Goal: Task Accomplishment & Management: Use online tool/utility

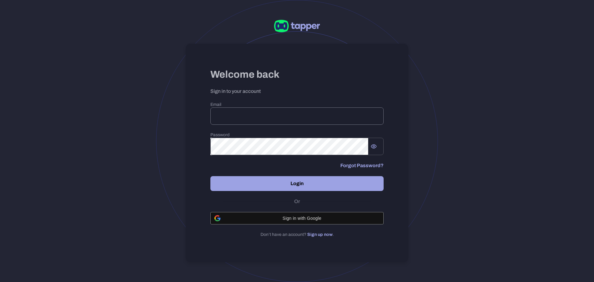
click at [246, 115] on input "email" at bounding box center [296, 115] width 173 height 17
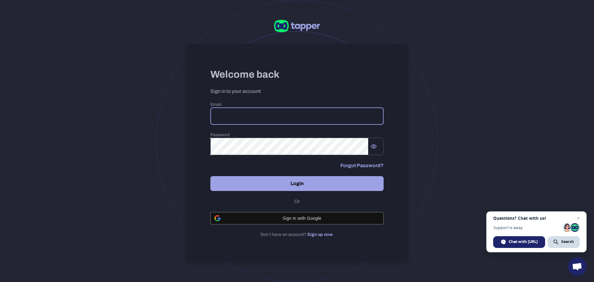
click at [412, 154] on div at bounding box center [297, 141] width 282 height 282
click at [580, 219] on span "Close chat" at bounding box center [579, 218] width 8 height 8
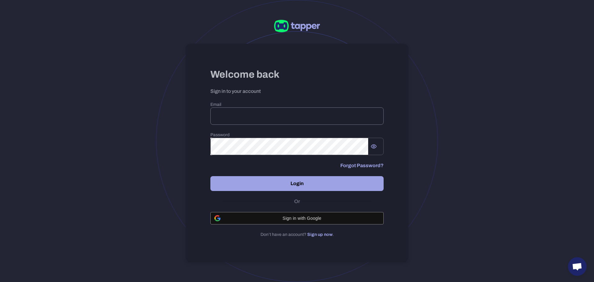
click at [258, 111] on input "email" at bounding box center [296, 115] width 173 height 17
click at [258, 112] on input "email" at bounding box center [296, 115] width 173 height 17
click at [270, 114] on input "email" at bounding box center [296, 115] width 173 height 17
click at [247, 121] on input "email" at bounding box center [296, 115] width 173 height 17
click at [253, 116] on input "email" at bounding box center [296, 115] width 173 height 17
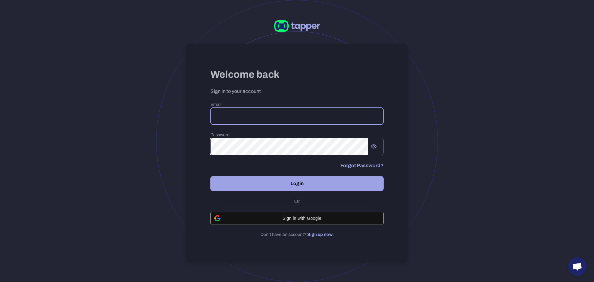
click at [245, 119] on input "email" at bounding box center [296, 115] width 173 height 17
click at [247, 117] on input "email" at bounding box center [296, 115] width 173 height 17
click at [384, 116] on div at bounding box center [384, 116] width 0 height 0
click at [241, 116] on input "email" at bounding box center [296, 115] width 173 height 17
click at [241, 118] on input "email" at bounding box center [296, 115] width 173 height 17
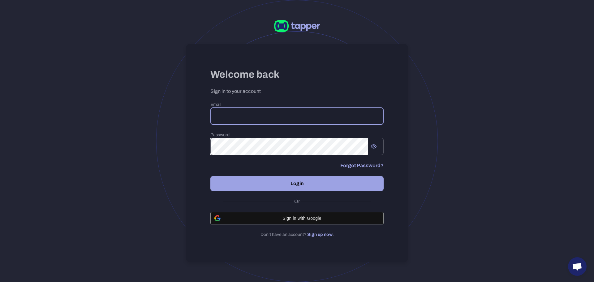
click at [240, 116] on input "email" at bounding box center [296, 115] width 173 height 17
click at [239, 116] on input "email" at bounding box center [296, 115] width 173 height 17
click at [262, 111] on input "email" at bounding box center [296, 115] width 173 height 17
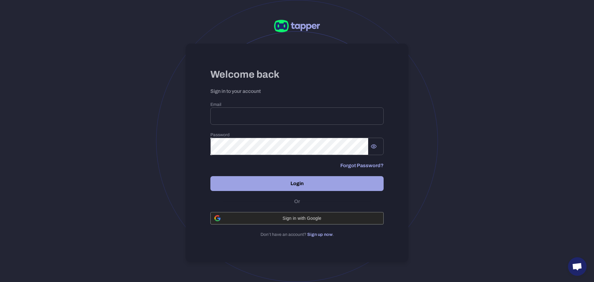
click at [284, 214] on div "Sign in with Google" at bounding box center [296, 218] width 165 height 12
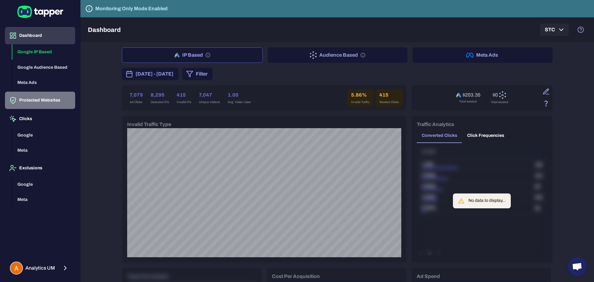
click at [37, 99] on button "Protected Websites" at bounding box center [40, 100] width 70 height 17
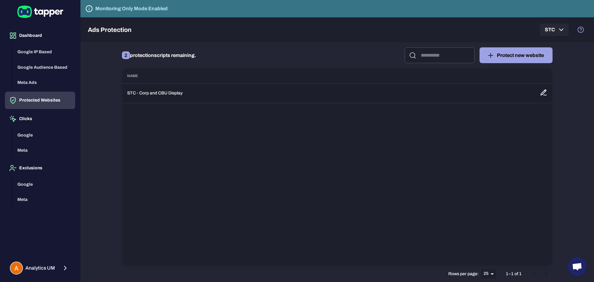
click at [174, 93] on td "STC - Corp and CBU Display" at bounding box center [328, 93] width 413 height 19
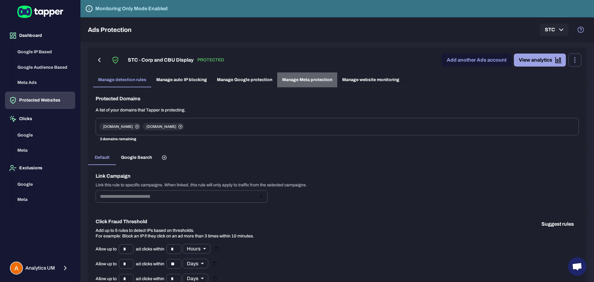
click at [315, 80] on link "Manage Meta protection" at bounding box center [307, 79] width 60 height 15
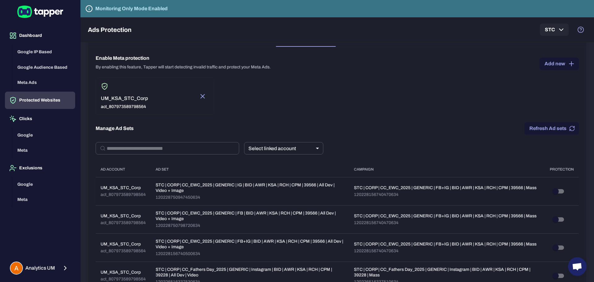
scroll to position [29, 0]
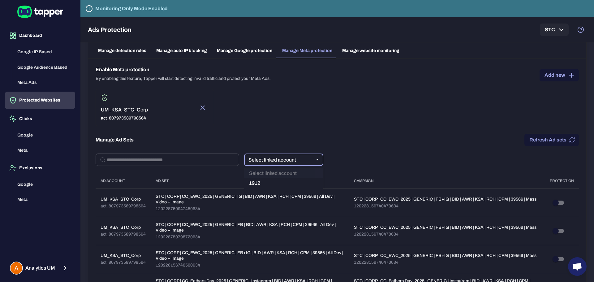
click at [277, 162] on body "Dashboard Google IP Based Google Audience Based Meta Ads Protected Websites Cli…" at bounding box center [297, 141] width 594 height 282
click at [361, 148] on div at bounding box center [297, 141] width 594 height 282
click at [553, 75] on button "Add new" at bounding box center [559, 75] width 39 height 12
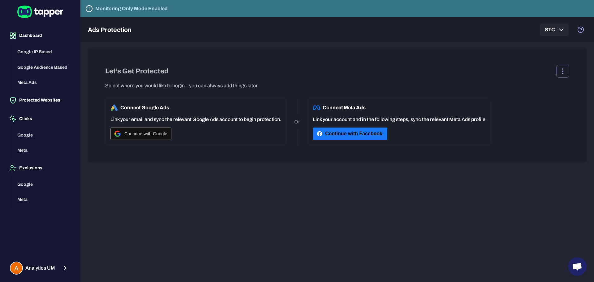
click at [344, 130] on button "Continue with Facebook" at bounding box center [350, 134] width 75 height 12
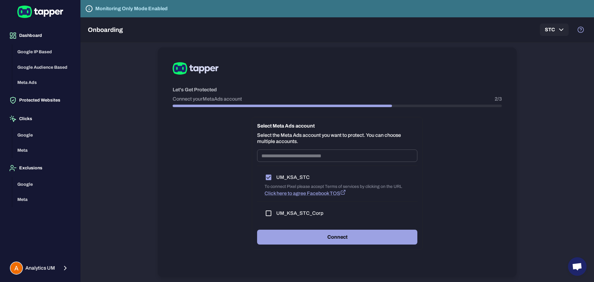
click at [309, 239] on button "Connect" at bounding box center [337, 237] width 160 height 15
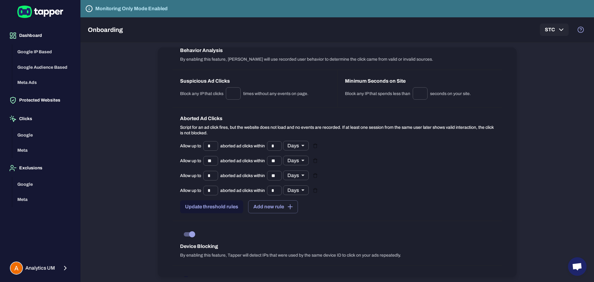
scroll to position [573, 0]
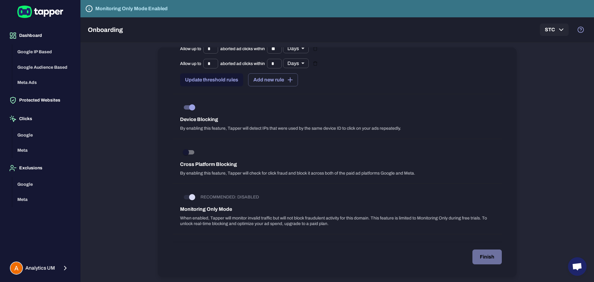
click at [491, 254] on button "Finish" at bounding box center [487, 256] width 29 height 15
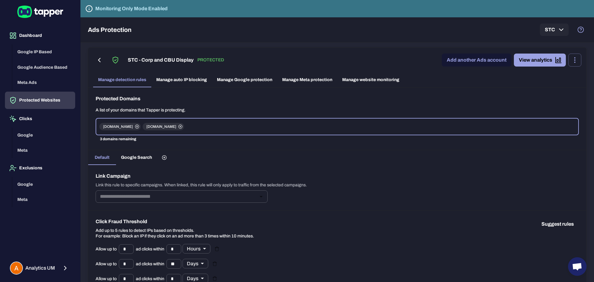
click at [299, 80] on link "Manage Meta protection" at bounding box center [307, 79] width 60 height 15
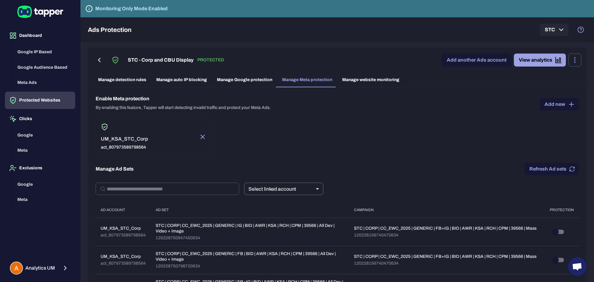
drag, startPoint x: 282, startPoint y: 181, endPoint x: 281, endPoint y: 187, distance: 5.6
click at [281, 189] on body "Dashboard Google IP Based Google Audience Based Meta Ads Protected Websites Cli…" at bounding box center [297, 141] width 594 height 282
click at [334, 148] on div at bounding box center [297, 141] width 594 height 282
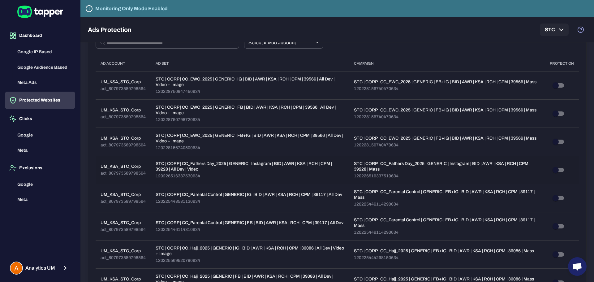
scroll to position [246, 0]
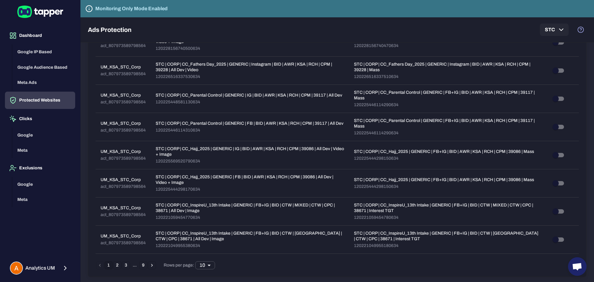
click at [116, 265] on button "2" at bounding box center [117, 265] width 8 height 8
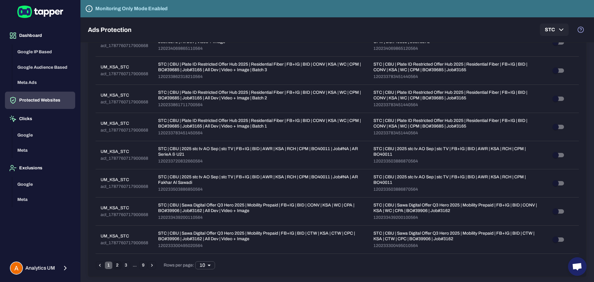
click at [109, 265] on button "1" at bounding box center [109, 265] width 8 height 8
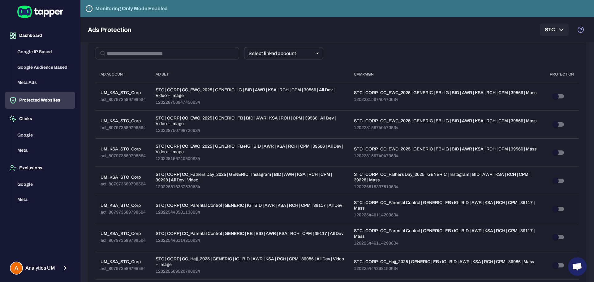
scroll to position [91, 0]
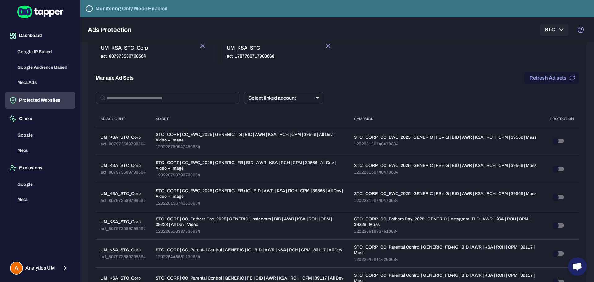
click at [250, 110] on div "​ Select linked account ** ​ Ad Account Ad Set Campaign Protection UM_KSA_STC_C…" at bounding box center [337, 258] width 483 height 332
click at [159, 98] on input "text" at bounding box center [173, 98] width 132 height 12
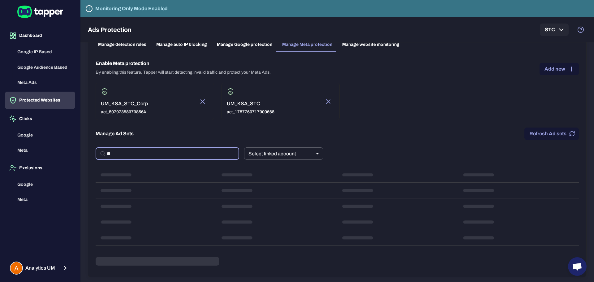
type input "*"
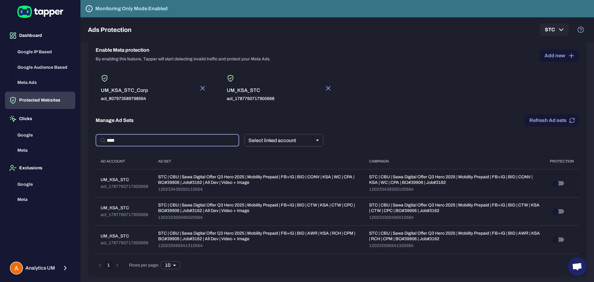
type input "****"
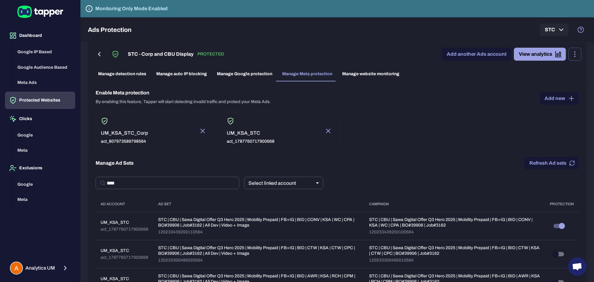
scroll to position [0, 0]
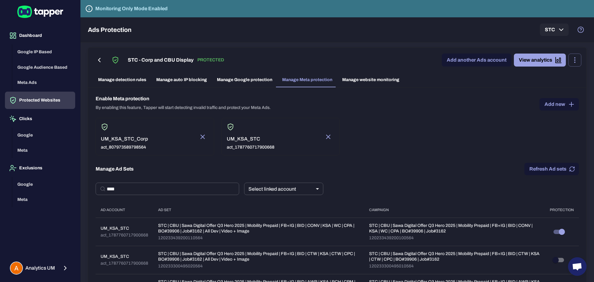
click at [147, 106] on p "By enabling this feature, Tapper will start detecting invalid traffic and prote…" at bounding box center [183, 108] width 175 height 6
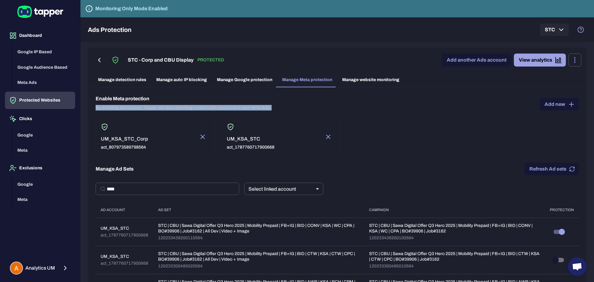
click at [147, 106] on p "By enabling this feature, Tapper will start detecting invalid traffic and prote…" at bounding box center [183, 108] width 175 height 6
click at [207, 106] on p "By enabling this feature, Tapper will start detecting invalid traffic and prote…" at bounding box center [183, 108] width 175 height 6
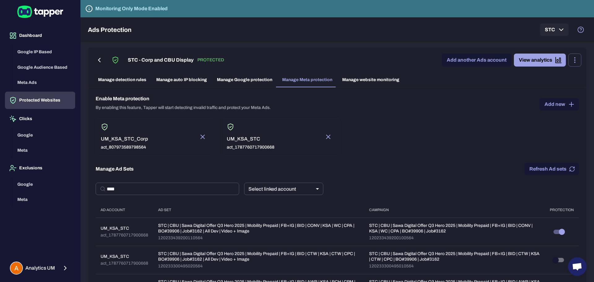
click at [277, 103] on div "Enable Meta protection By enabling this feature, Tapper will start detecting in…" at bounding box center [337, 102] width 483 height 15
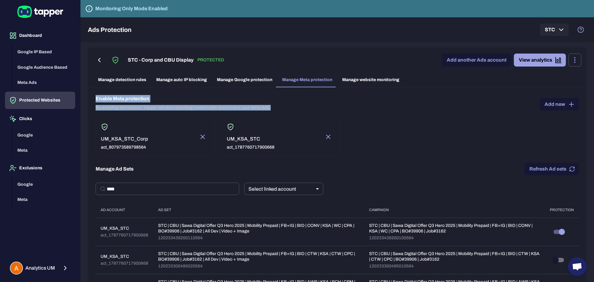
drag, startPoint x: 273, startPoint y: 107, endPoint x: 95, endPoint y: 98, distance: 178.5
click at [95, 98] on div "Enable Meta protection By enabling this feature, Tapper will start detecting in…" at bounding box center [337, 207] width 498 height 238
click at [210, 101] on h6 "Enable Meta protection" at bounding box center [183, 98] width 175 height 7
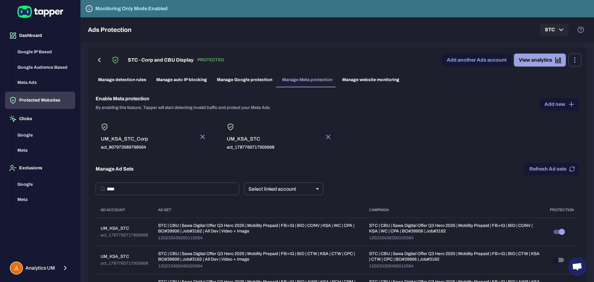
click at [204, 108] on p "By enabling this feature, Tapper will start detecting invalid traffic and prote…" at bounding box center [183, 108] width 175 height 6
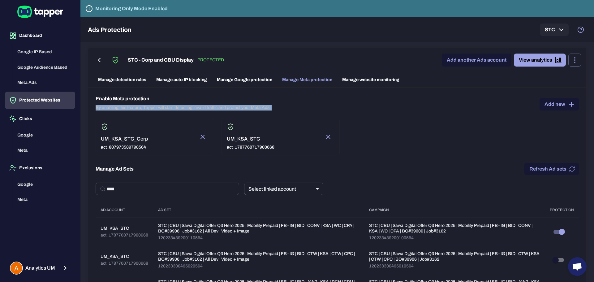
click at [204, 108] on p "By enabling this feature, Tapper will start detecting invalid traffic and prote…" at bounding box center [183, 108] width 175 height 6
click at [282, 106] on div "Enable Meta protection By enabling this feature, Tapper will start detecting in…" at bounding box center [337, 102] width 483 height 15
drag, startPoint x: 171, startPoint y: 108, endPoint x: 246, endPoint y: 107, distance: 74.6
click at [246, 107] on p "By enabling this feature, Tapper will start detecting invalid traffic and prote…" at bounding box center [183, 108] width 175 height 6
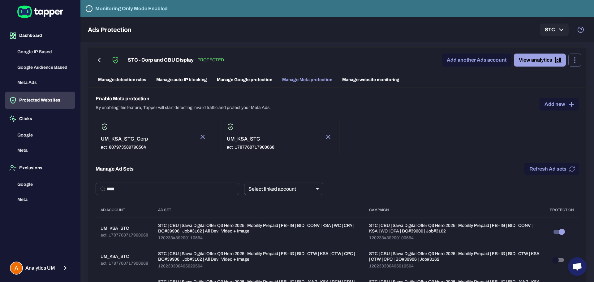
click at [345, 120] on div "UM_KSA_STC_Corp act_807973589798564 UM_KSA_STC act_1787760717900668" at bounding box center [337, 136] width 483 height 37
click at [30, 82] on button "Meta Ads" at bounding box center [43, 82] width 63 height 15
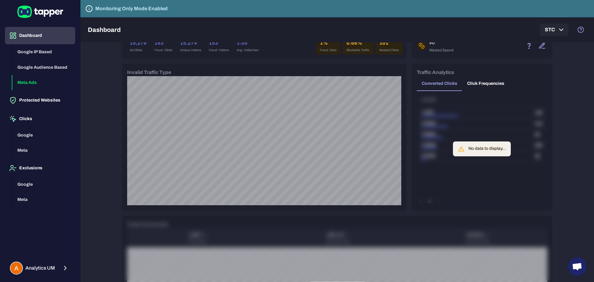
scroll to position [31, 0]
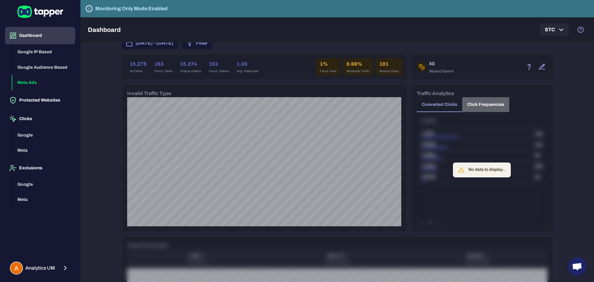
click at [473, 107] on button "Click Frequencies" at bounding box center [485, 104] width 47 height 15
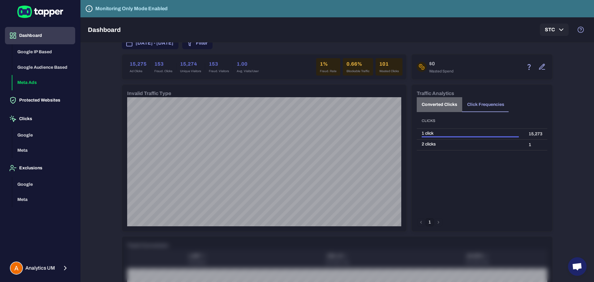
click at [430, 106] on button "Converted Clicks" at bounding box center [439, 104] width 45 height 15
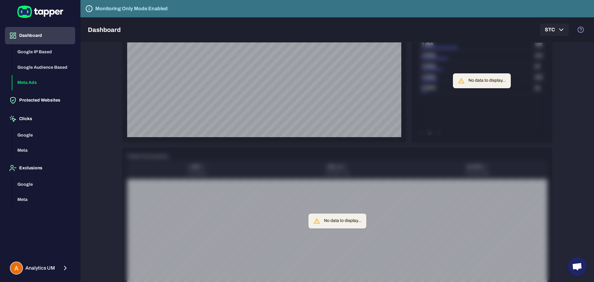
scroll to position [217, 0]
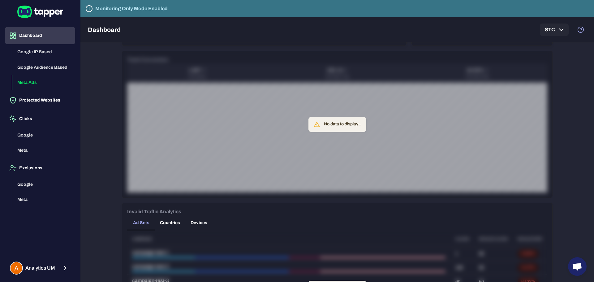
click at [317, 126] on icon at bounding box center [316, 123] width 6 height 5
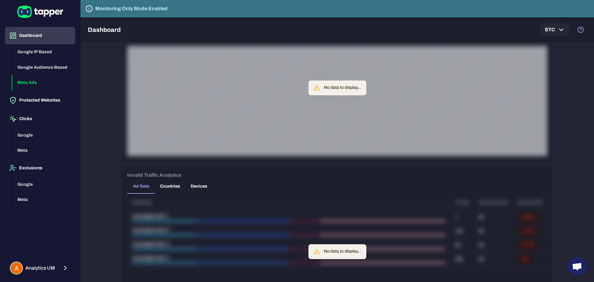
scroll to position [294, 0]
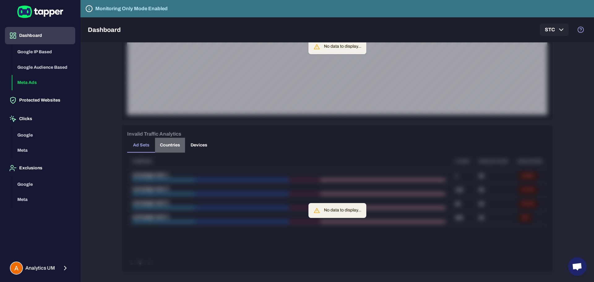
click at [163, 145] on button "Countries" at bounding box center [170, 145] width 30 height 15
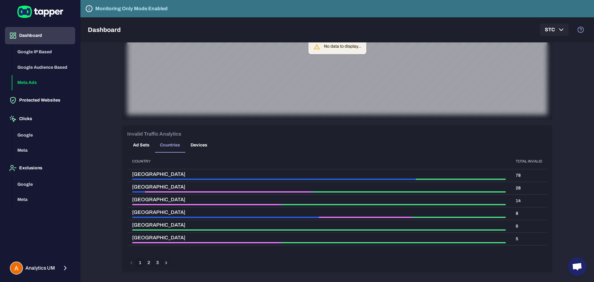
click at [198, 145] on button "Devices" at bounding box center [199, 145] width 28 height 15
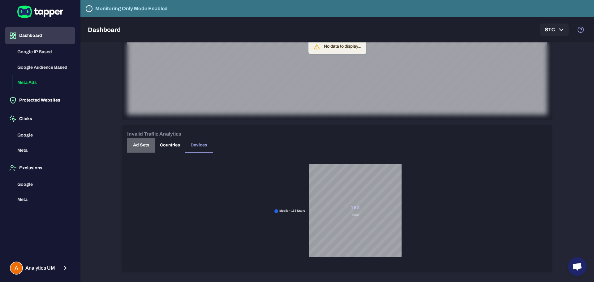
click at [142, 145] on button "Ad Sets" at bounding box center [141, 145] width 28 height 15
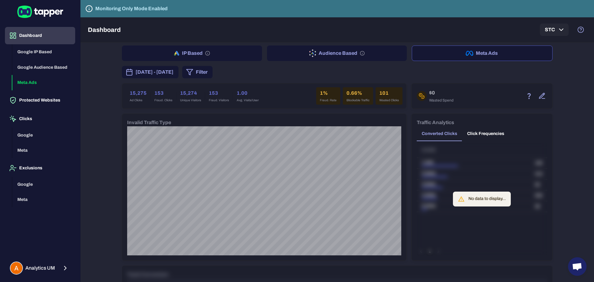
scroll to position [0, 0]
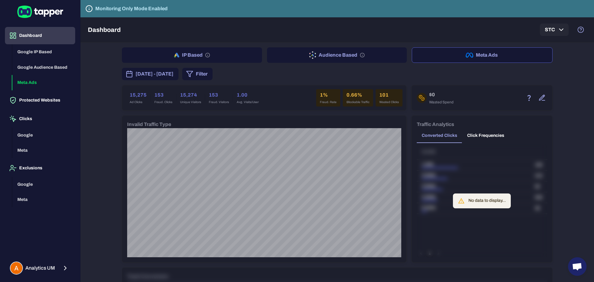
click at [212, 57] on button "IP Based" at bounding box center [192, 54] width 140 height 15
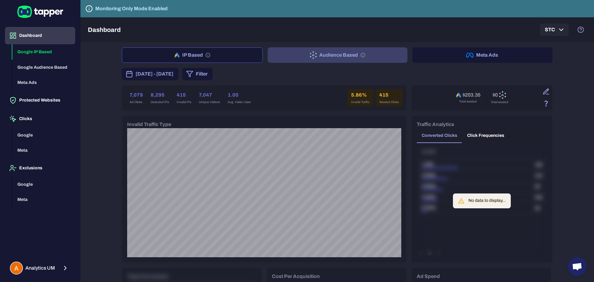
click at [311, 53] on icon "button" at bounding box center [313, 54] width 7 height 7
